Goal: Task Accomplishment & Management: Use online tool/utility

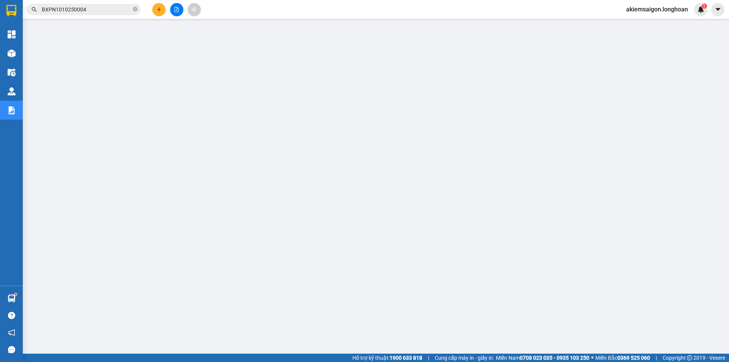
click at [176, 11] on icon "file-add" at bounding box center [176, 9] width 5 height 5
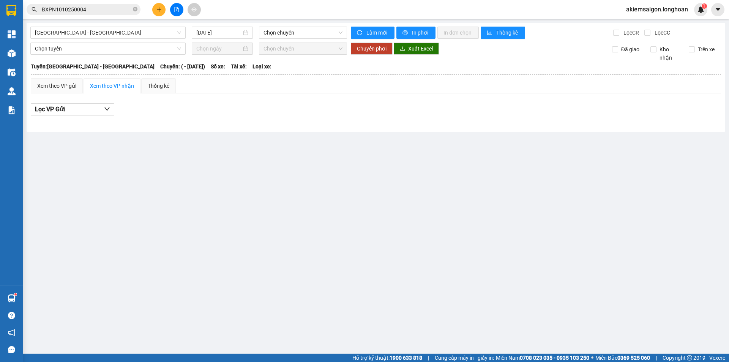
drag, startPoint x: 140, startPoint y: 22, endPoint x: 130, endPoint y: 36, distance: 16.8
click at [139, 25] on main "[GEOGRAPHIC_DATA] - [GEOGRAPHIC_DATA] [DATE] Chọn chuyến Làm mới In phơi In đơn…" at bounding box center [364, 176] width 729 height 353
click at [128, 34] on span "[GEOGRAPHIC_DATA] - [GEOGRAPHIC_DATA]" at bounding box center [108, 32] width 146 height 11
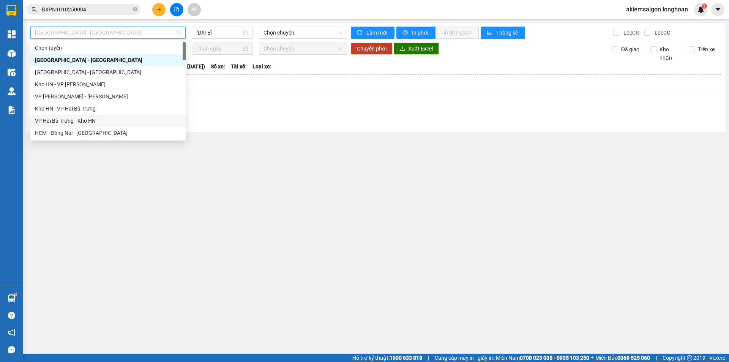
scroll to position [63, 0]
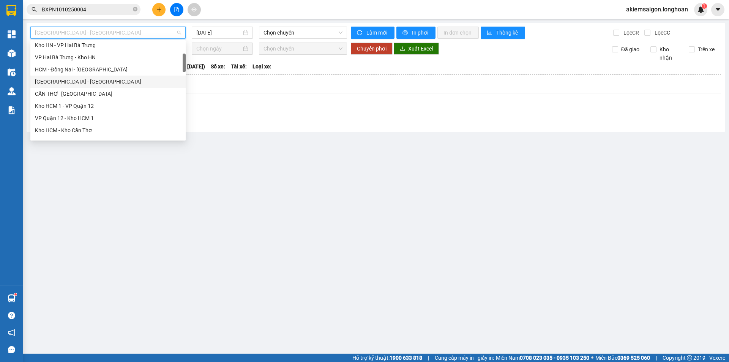
click at [88, 83] on div "[GEOGRAPHIC_DATA] - [GEOGRAPHIC_DATA]" at bounding box center [108, 81] width 146 height 8
type input "[DATE]"
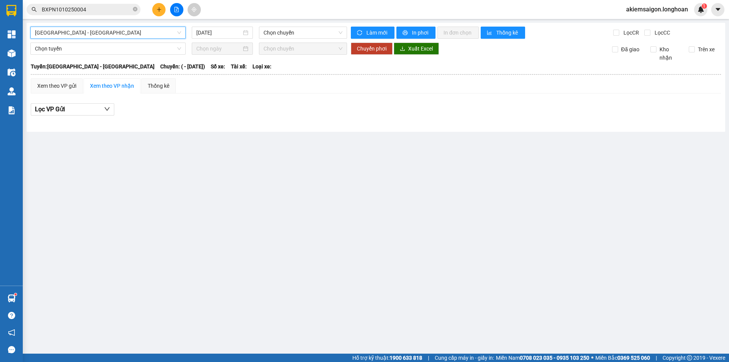
click at [158, 37] on span "[GEOGRAPHIC_DATA] - [GEOGRAPHIC_DATA]" at bounding box center [108, 32] width 146 height 11
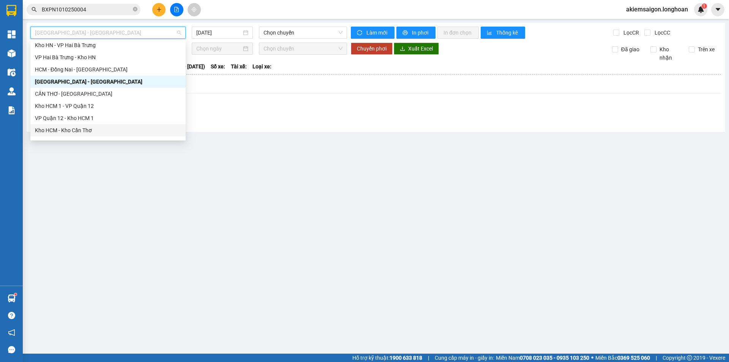
click at [84, 130] on div "Kho HCM - Kho Cần Thơ" at bounding box center [108, 130] width 146 height 8
type input "[DATE]"
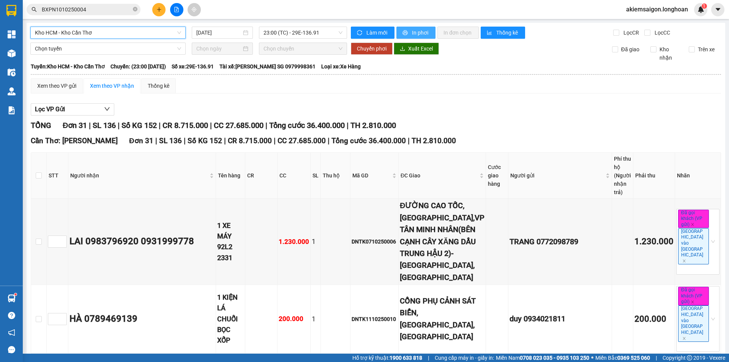
drag, startPoint x: 412, startPoint y: 29, endPoint x: 401, endPoint y: 77, distance: 48.6
click at [412, 30] on span "In phơi" at bounding box center [420, 32] width 17 height 8
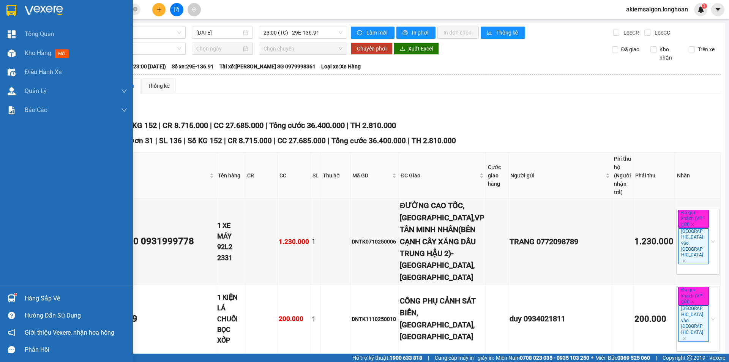
click at [11, 6] on img at bounding box center [11, 10] width 10 height 11
